Goal: Task Accomplishment & Management: Use online tool/utility

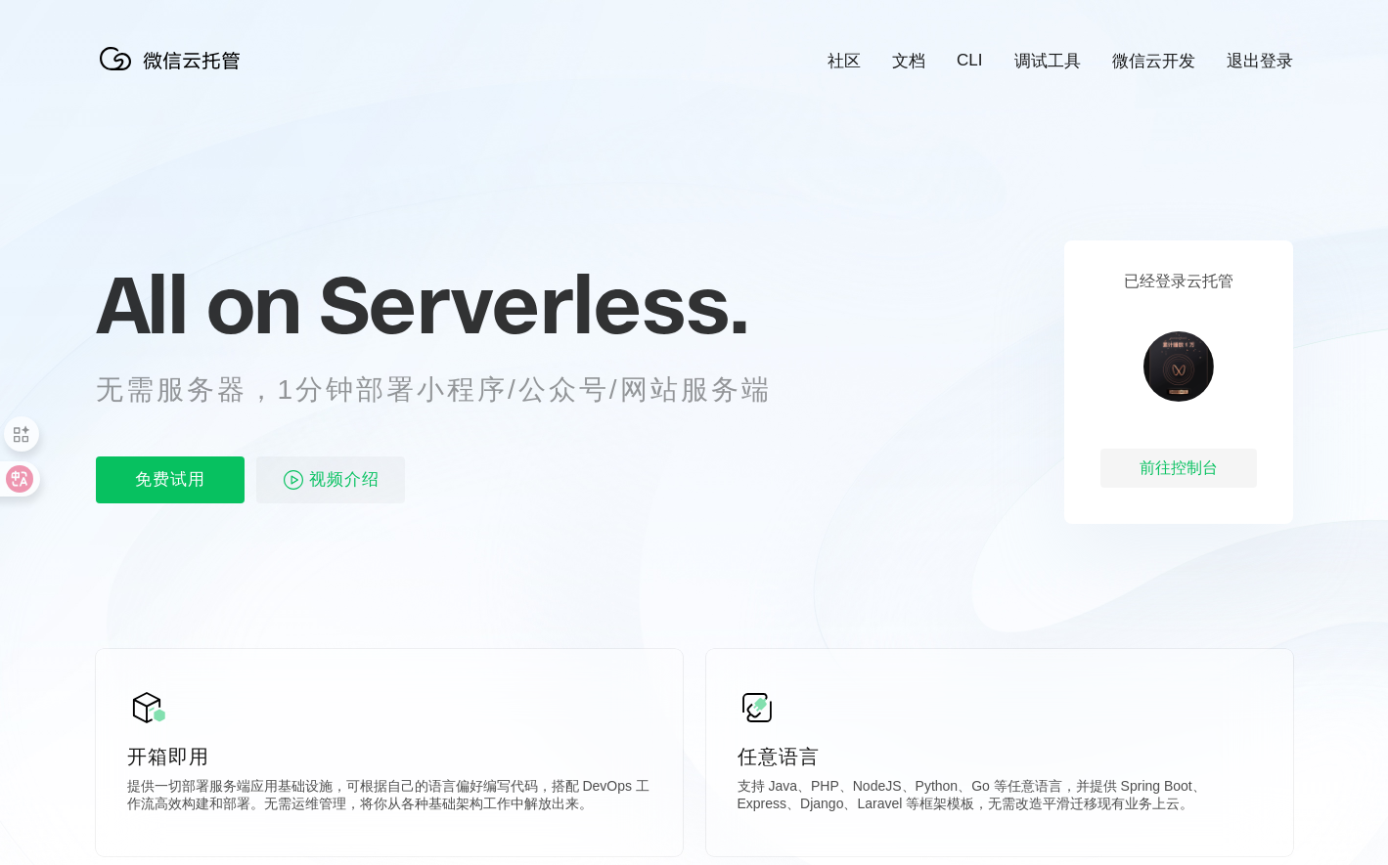
scroll to position [0, 3477]
click at [1167, 470] on div "前往控制台" at bounding box center [1178, 468] width 156 height 39
click at [194, 489] on p "免费试用" at bounding box center [170, 480] width 149 height 47
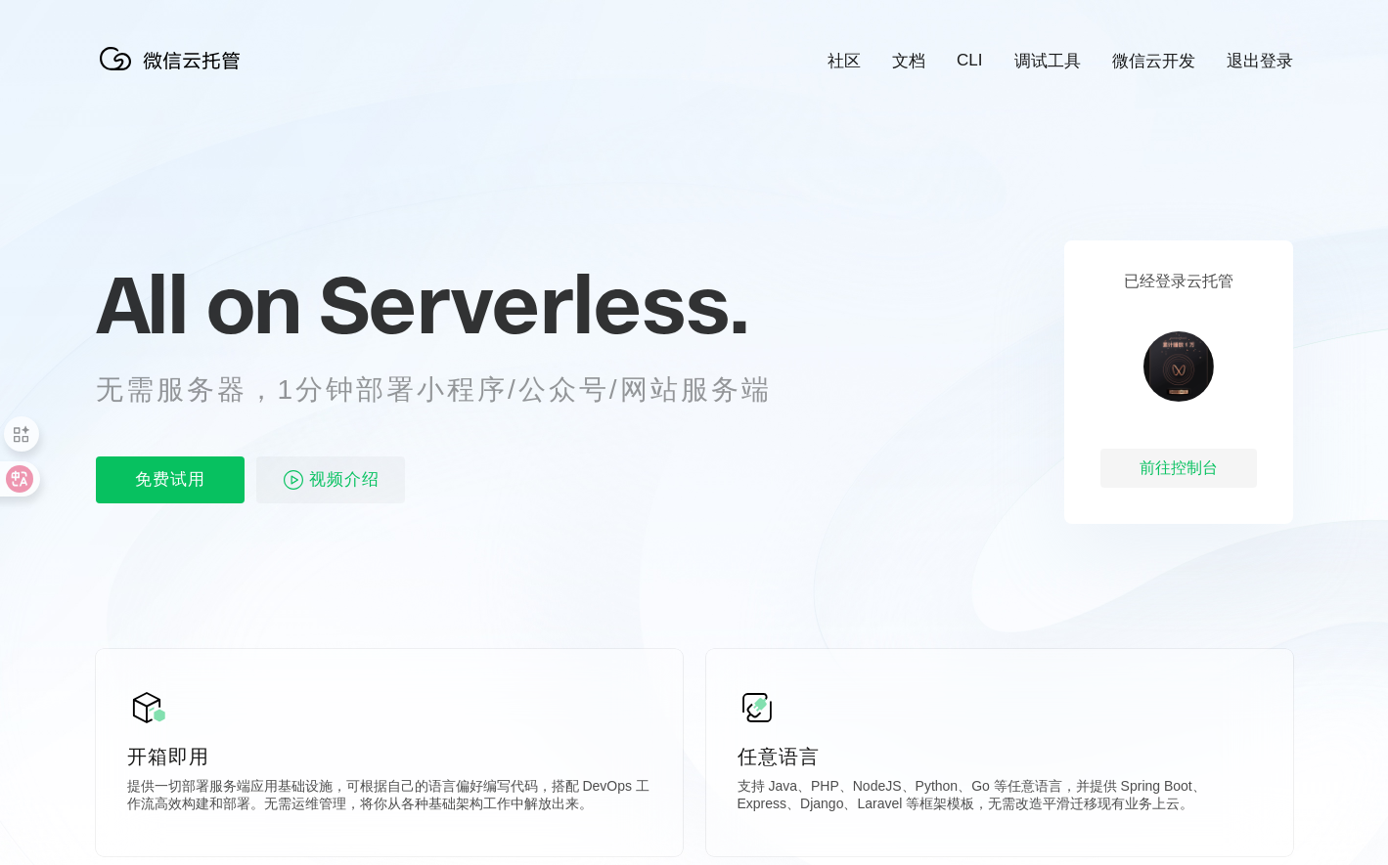
scroll to position [0, 3477]
